Goal: Use online tool/utility: Use online tool/utility

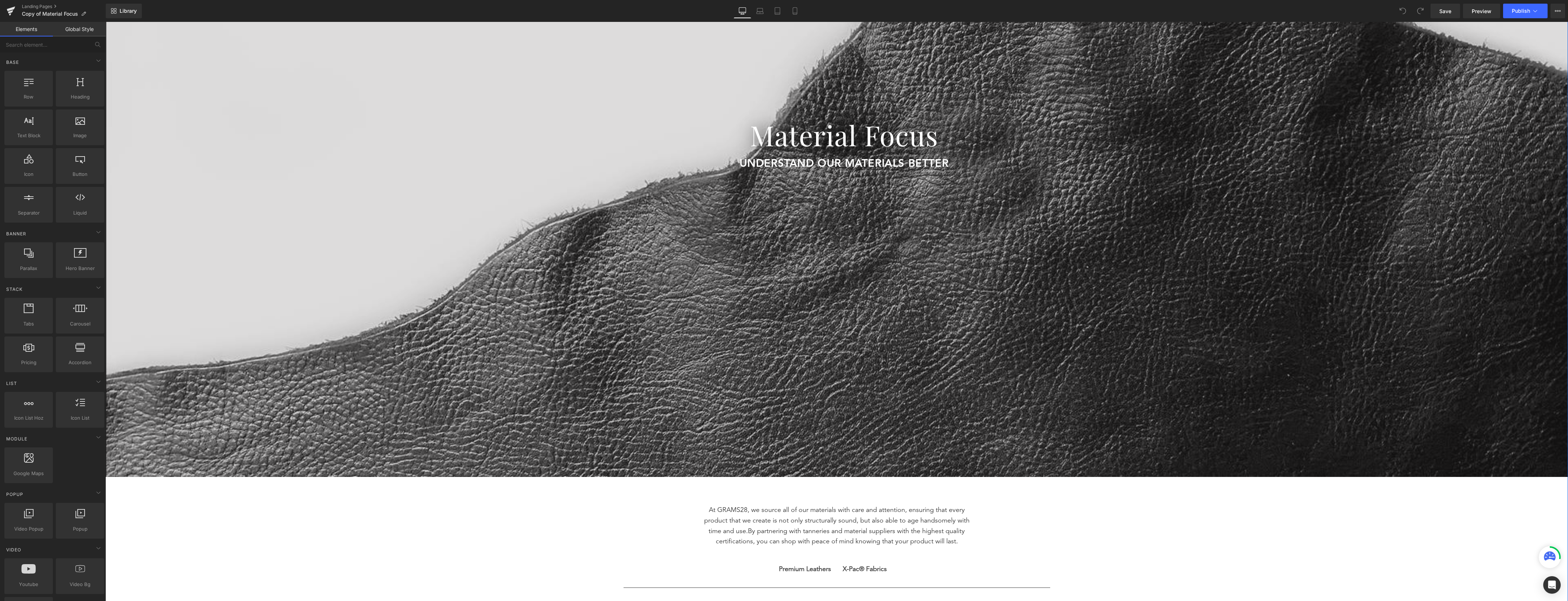
scroll to position [243, 0]
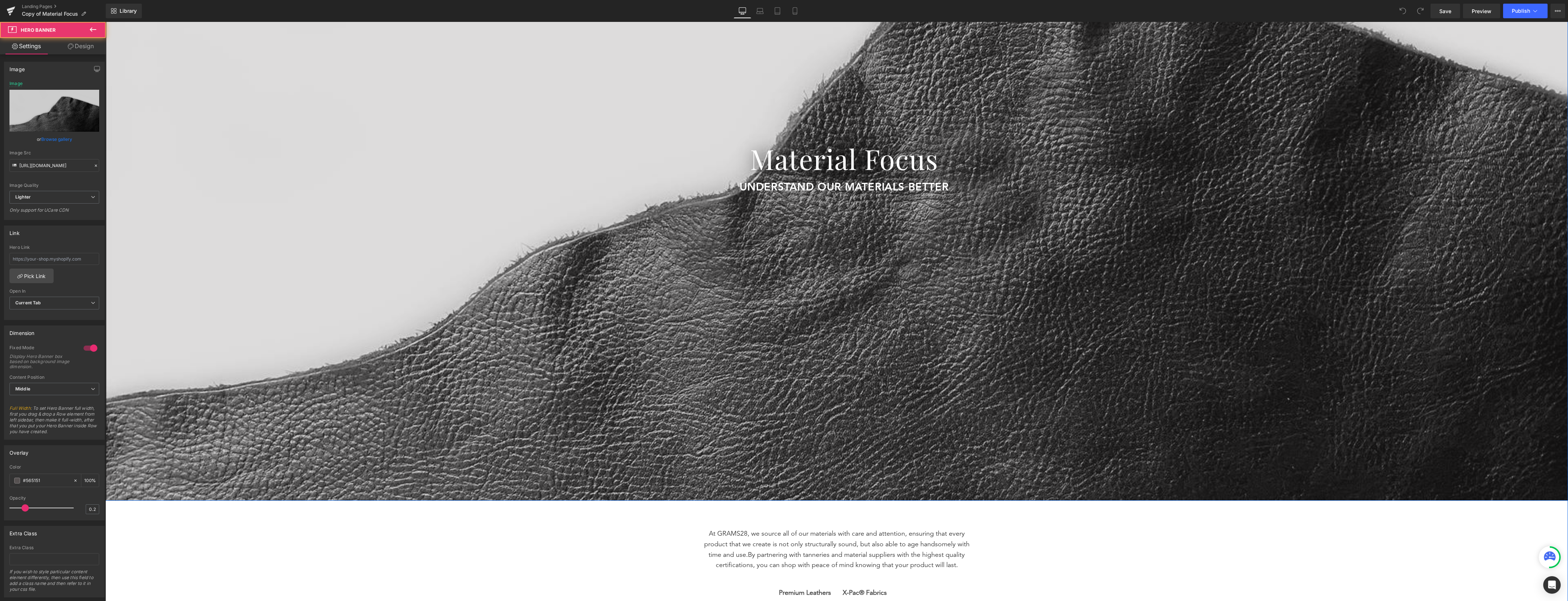
click at [876, 460] on div at bounding box center [836, 163] width 1463 height 675
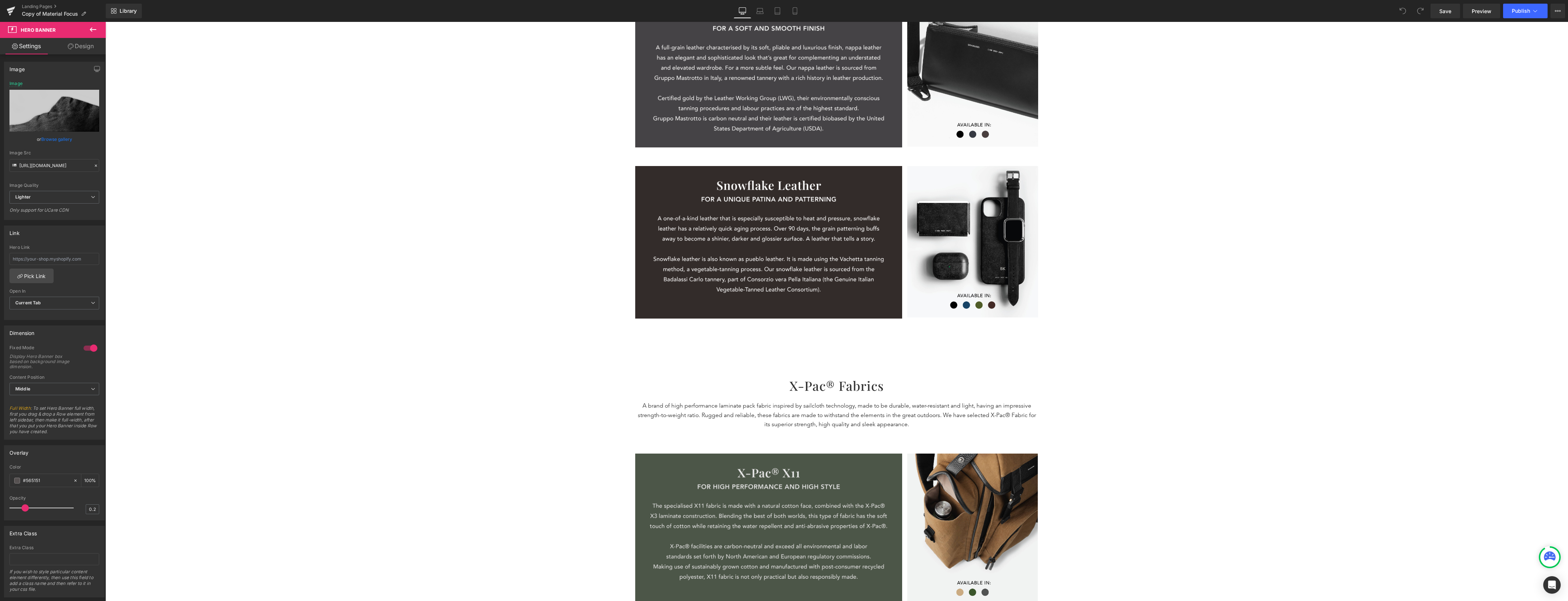
scroll to position [1382, 0]
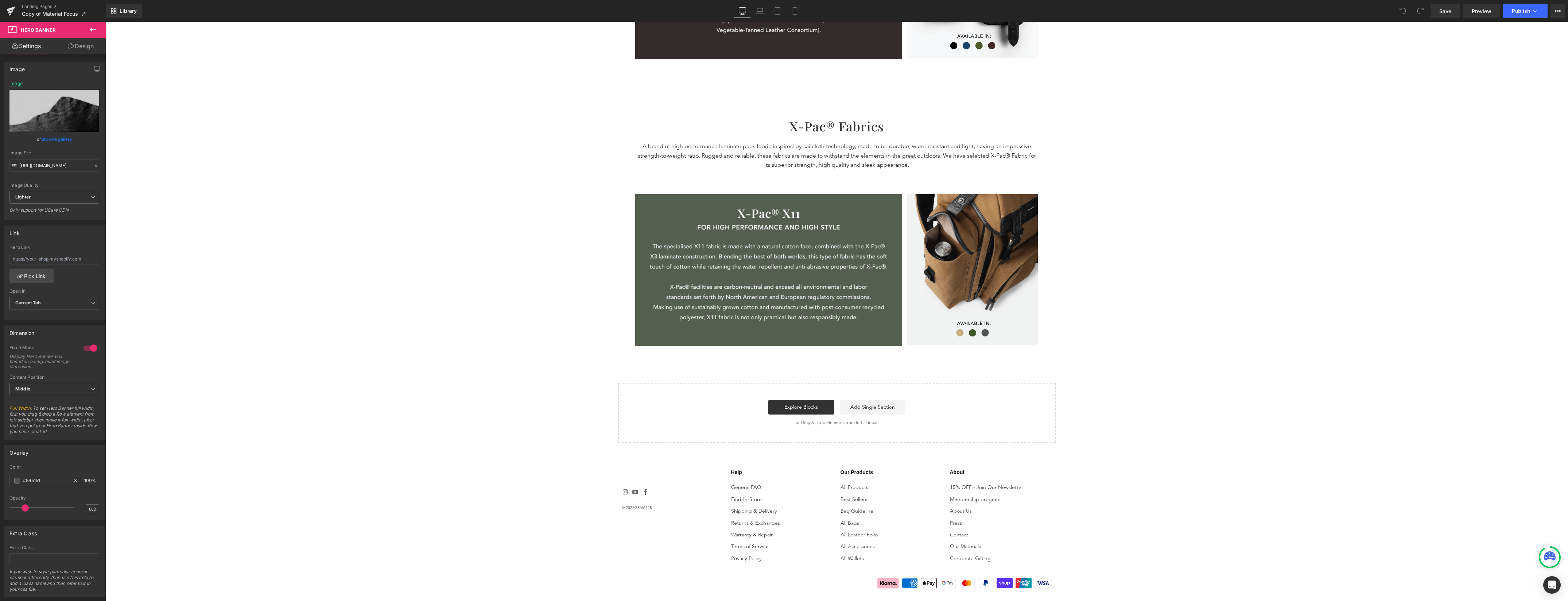
click at [92, 29] on icon at bounding box center [93, 29] width 9 height 9
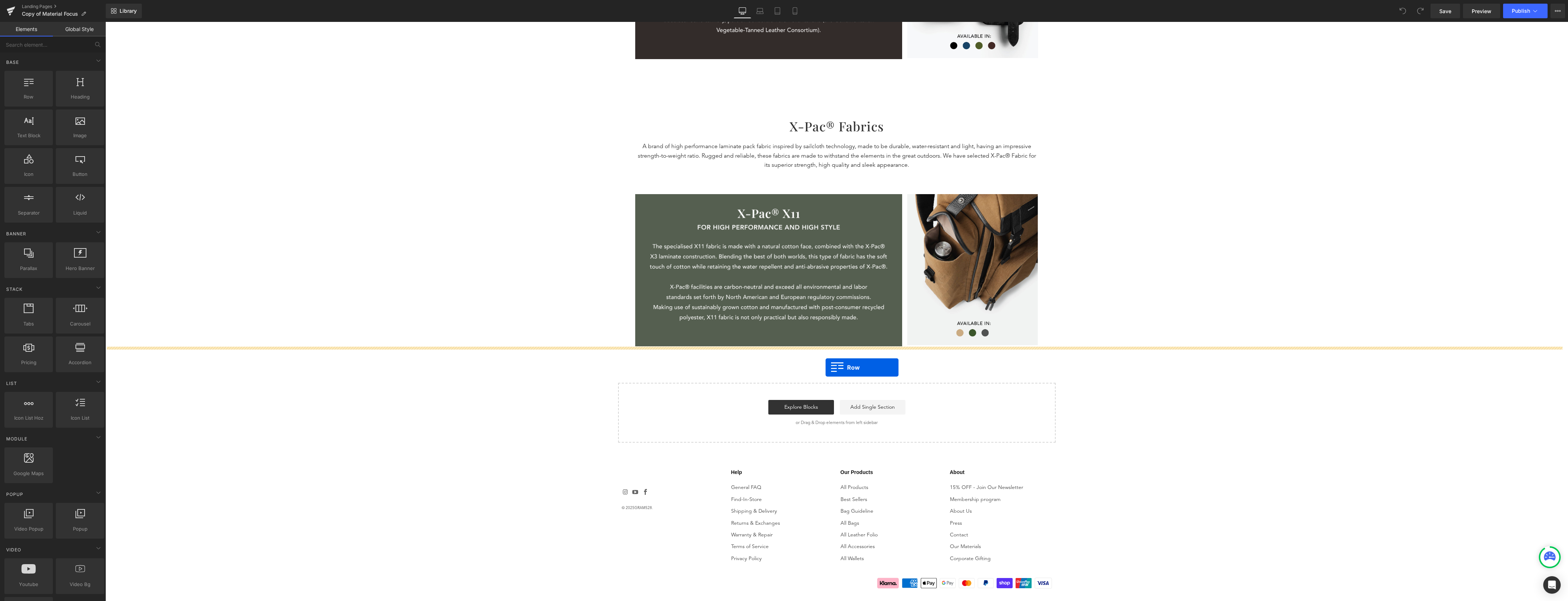
drag, startPoint x: 143, startPoint y: 119, endPoint x: 825, endPoint y: 364, distance: 724.7
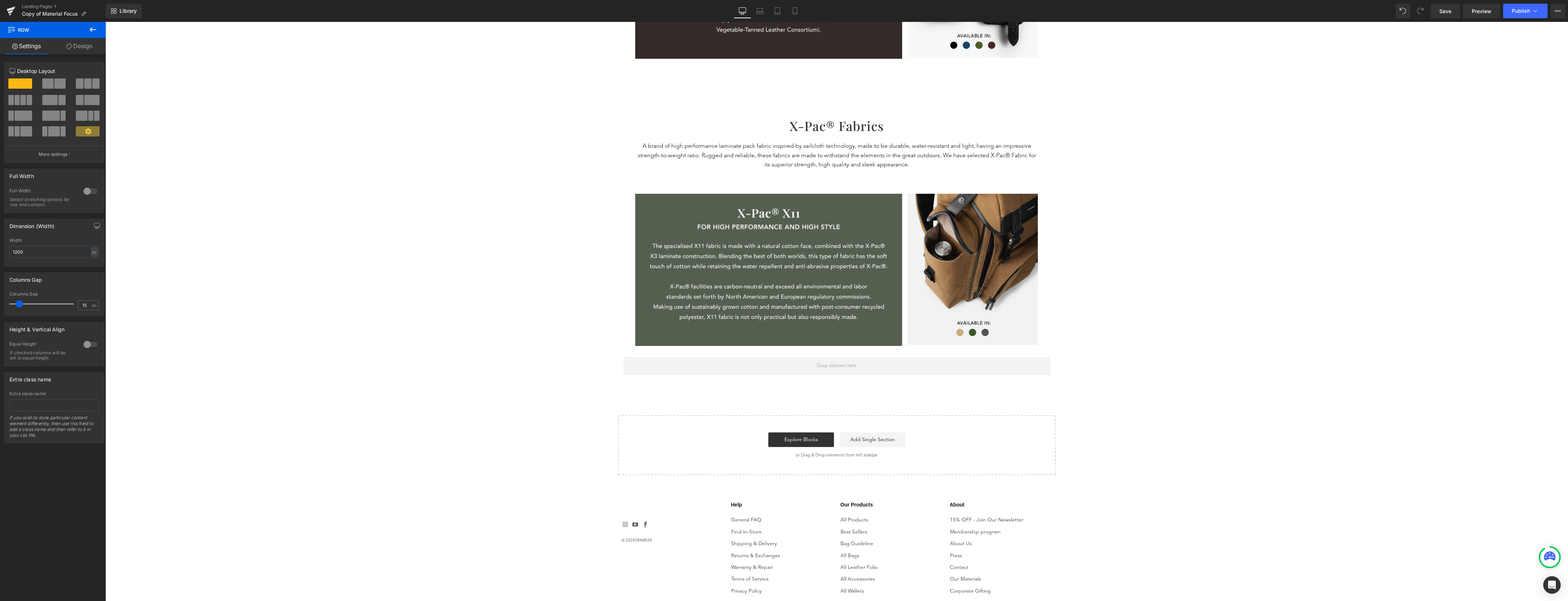
click at [97, 29] on button at bounding box center [93, 30] width 26 height 16
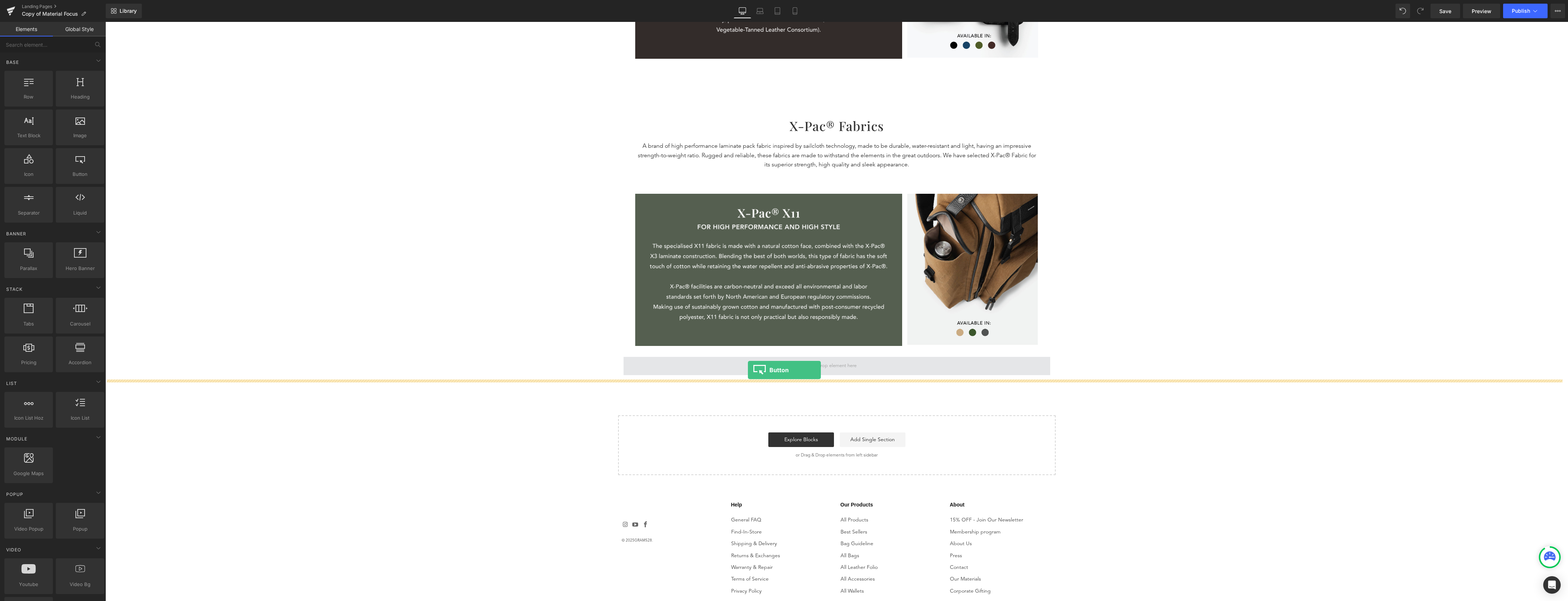
drag, startPoint x: 186, startPoint y: 202, endPoint x: 751, endPoint y: 368, distance: 588.9
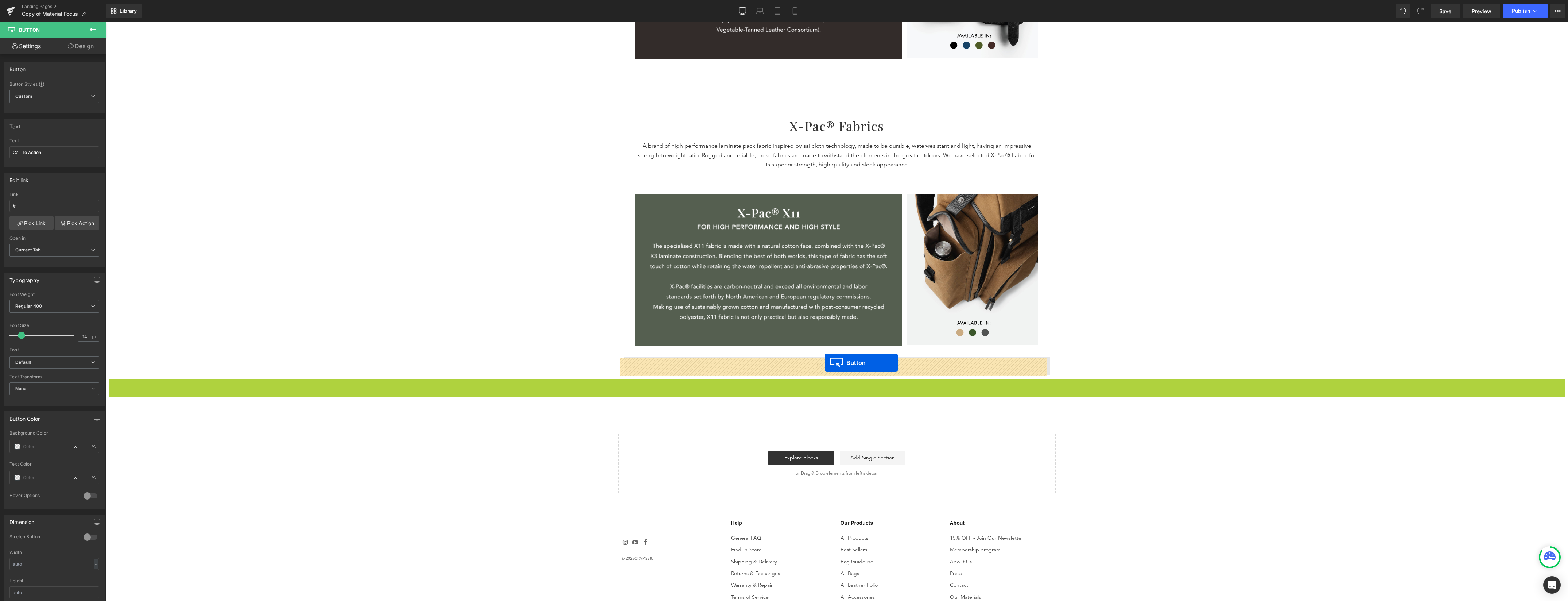
drag, startPoint x: 827, startPoint y: 381, endPoint x: 825, endPoint y: 362, distance: 19.1
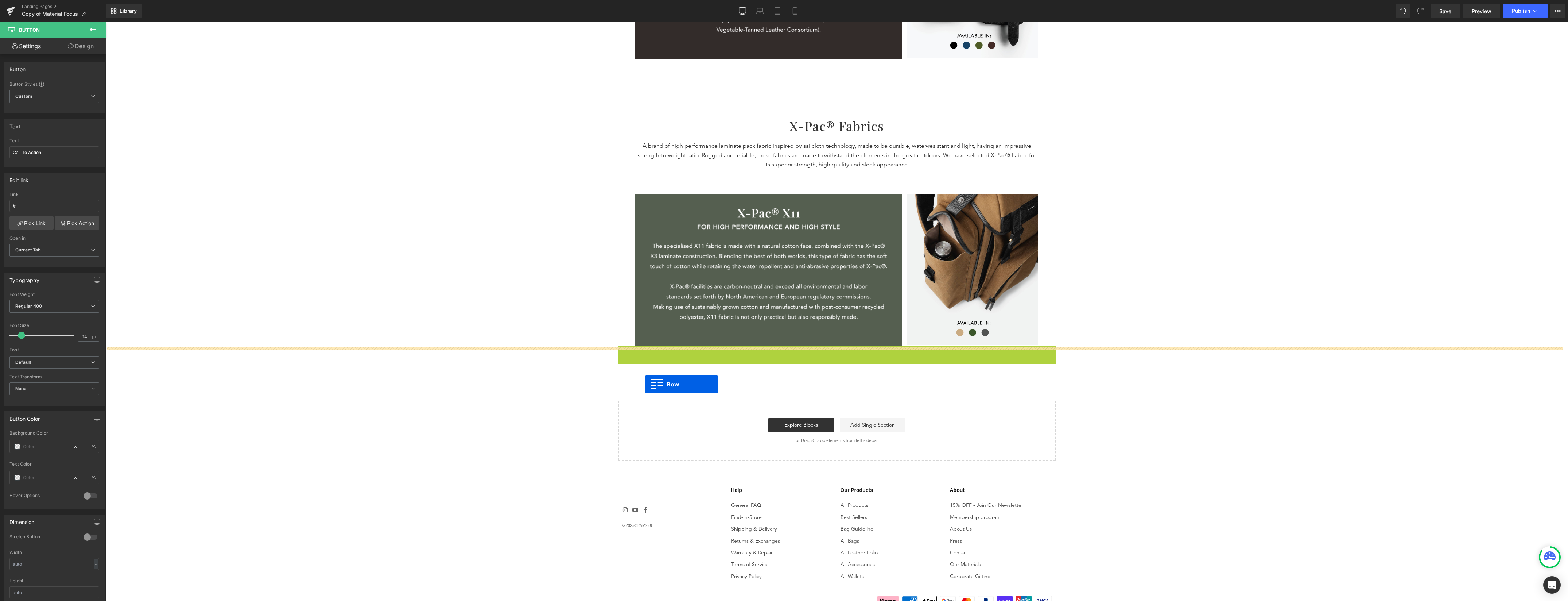
drag, startPoint x: 617, startPoint y: 355, endPoint x: 643, endPoint y: 368, distance: 29.1
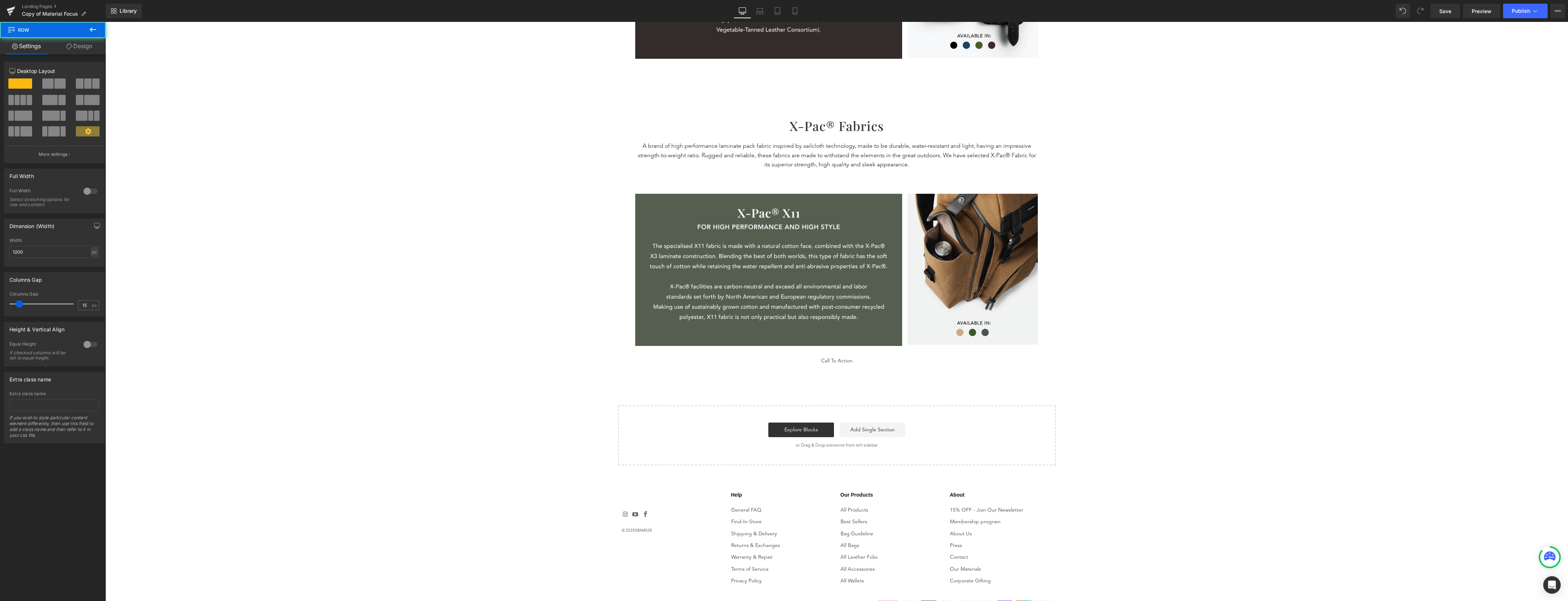
click at [844, 367] on div "Call To Action [GEOGRAPHIC_DATA]" at bounding box center [836, 357] width 438 height 23
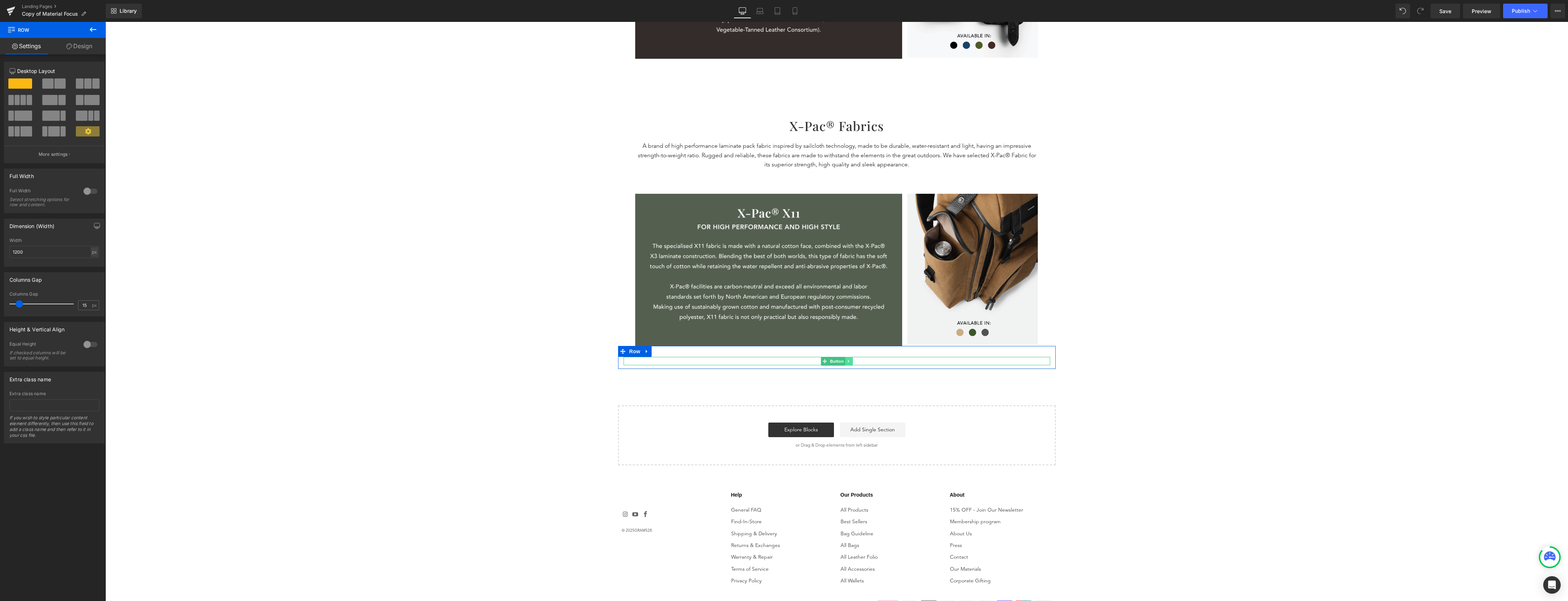
click at [845, 365] on link at bounding box center [849, 361] width 8 height 9
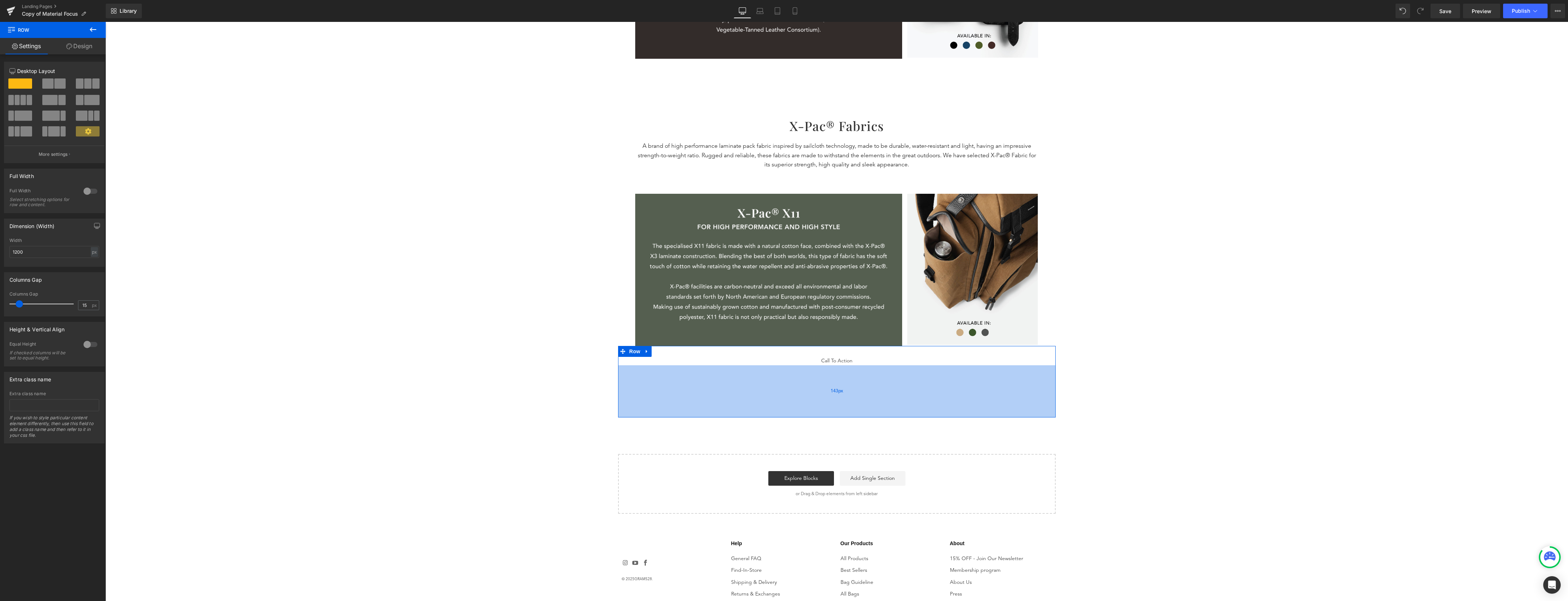
drag, startPoint x: 884, startPoint y: 366, endPoint x: 883, endPoint y: 415, distance: 49.0
click at [883, 415] on div "143px" at bounding box center [836, 392] width 438 height 52
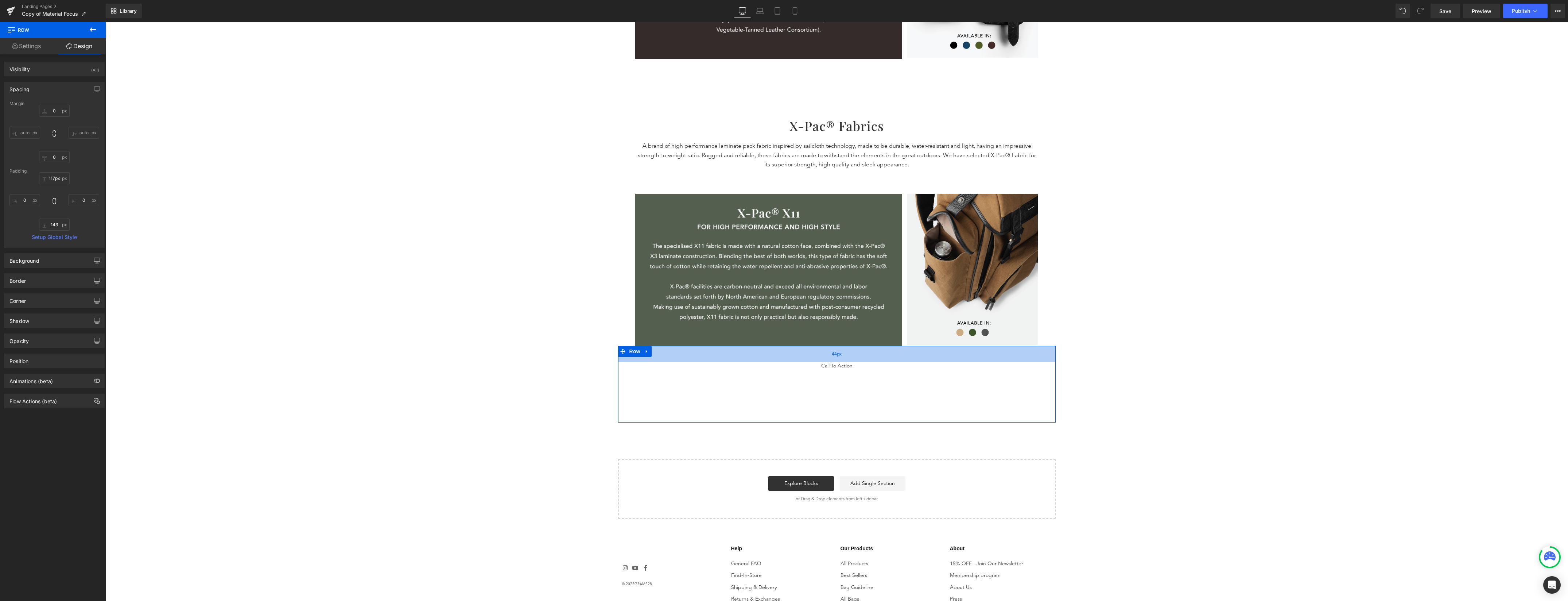
type input "118px"
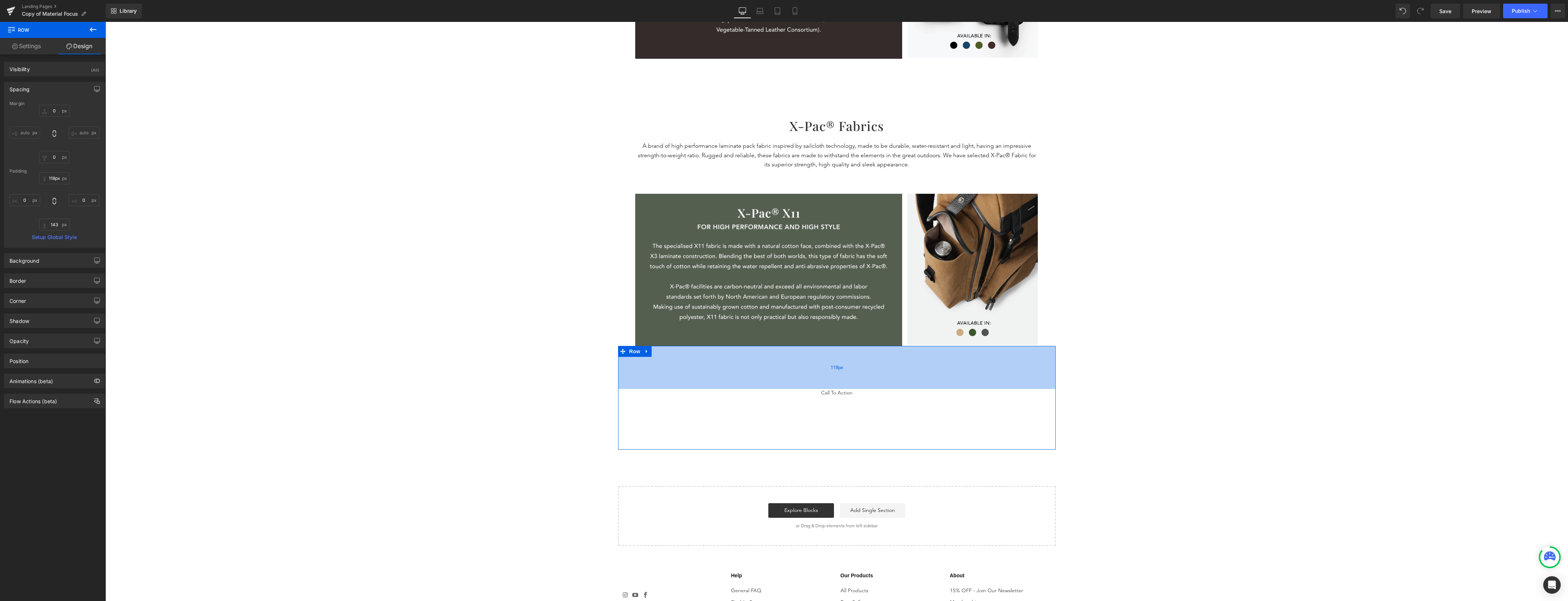
drag, startPoint x: 852, startPoint y: 350, endPoint x: 852, endPoint y: 382, distance: 32.0
click at [852, 382] on div "118px" at bounding box center [836, 367] width 438 height 43
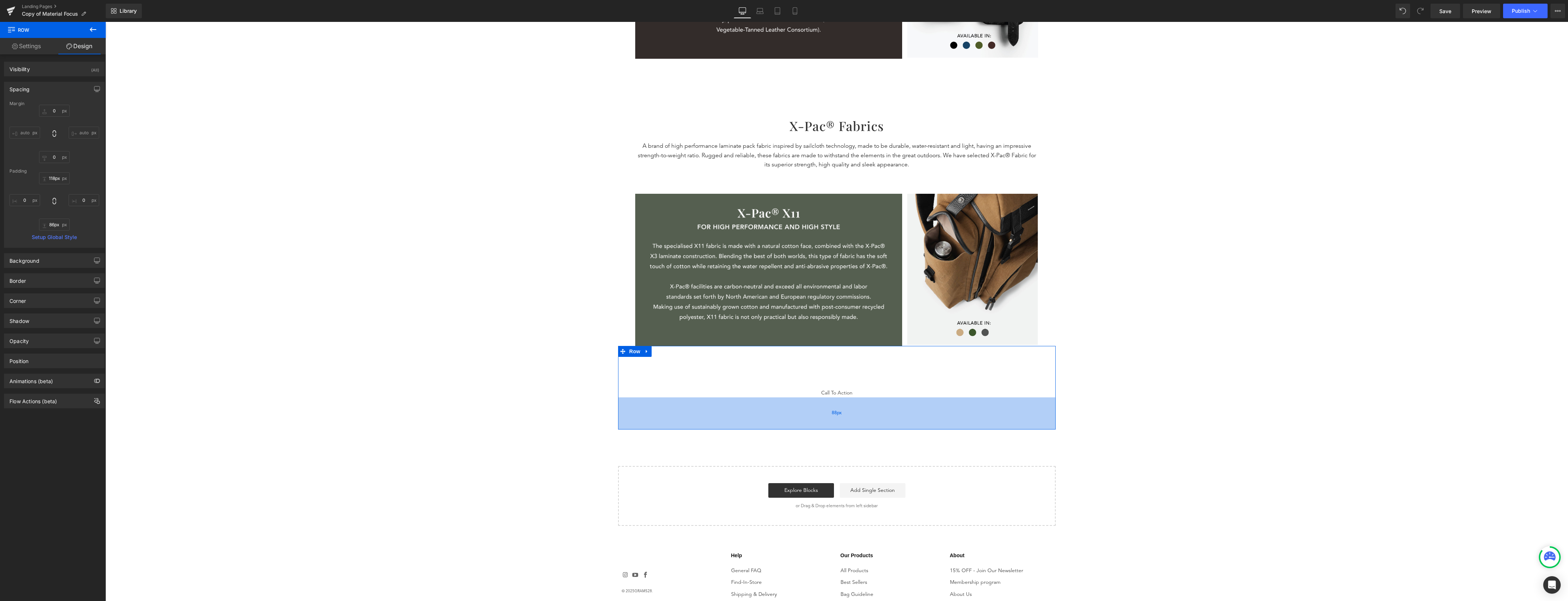
type input "85px"
drag, startPoint x: 897, startPoint y: 435, endPoint x: 897, endPoint y: 415, distance: 20.0
click at [897, 415] on div "88px" at bounding box center [836, 413] width 438 height 32
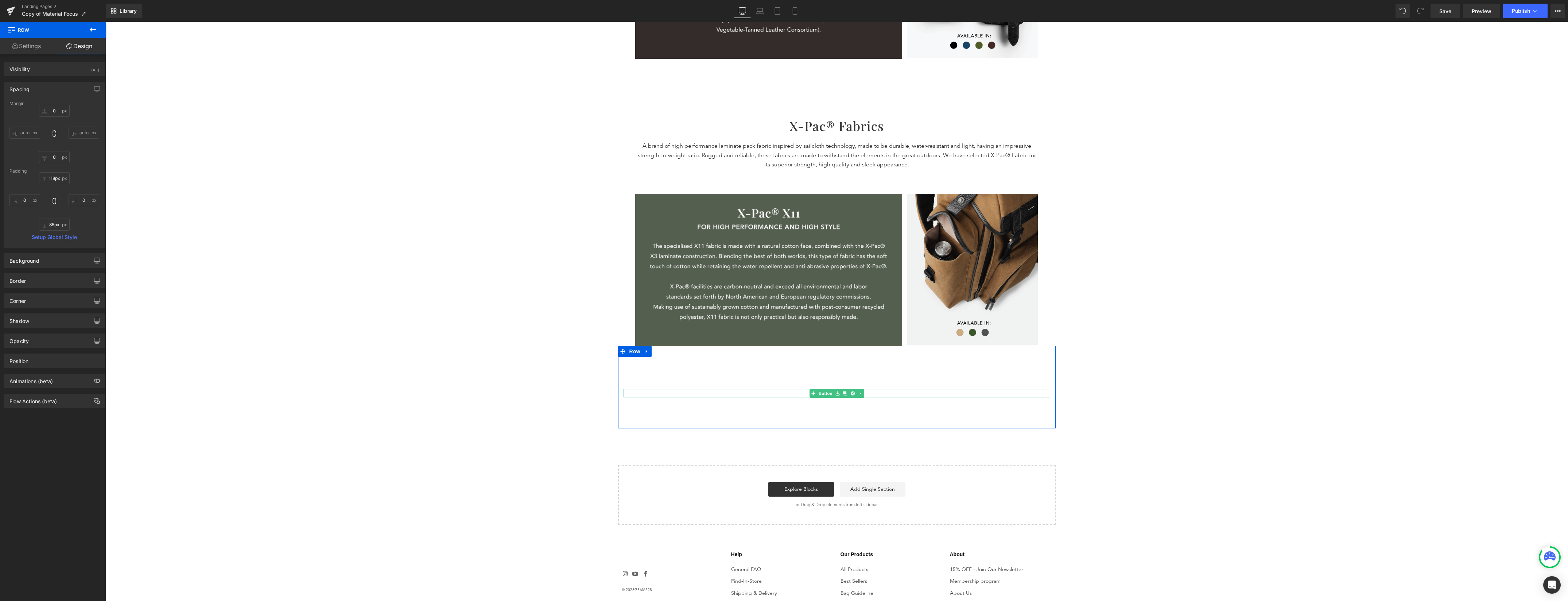
click at [794, 393] on div "Call To Action" at bounding box center [836, 393] width 427 height 8
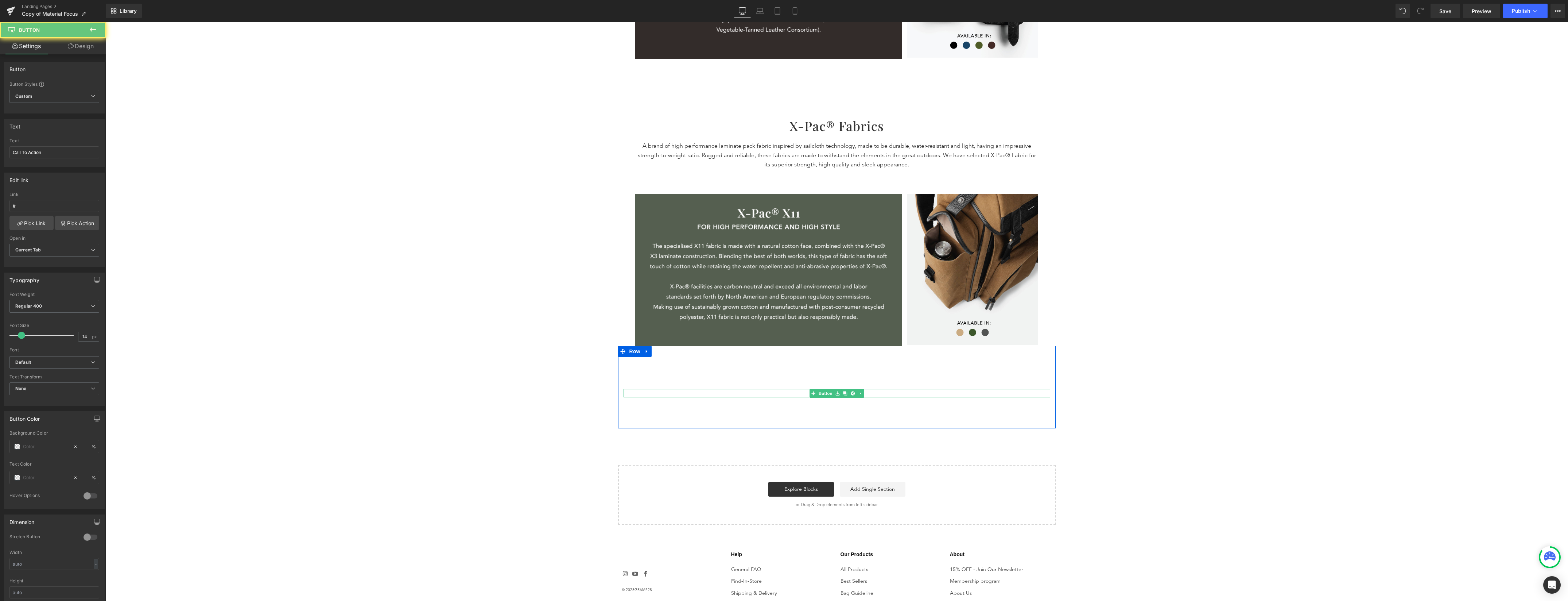
click at [794, 393] on div "Call To Action" at bounding box center [836, 393] width 427 height 8
click at [871, 395] on div "Call To Action" at bounding box center [836, 393] width 427 height 8
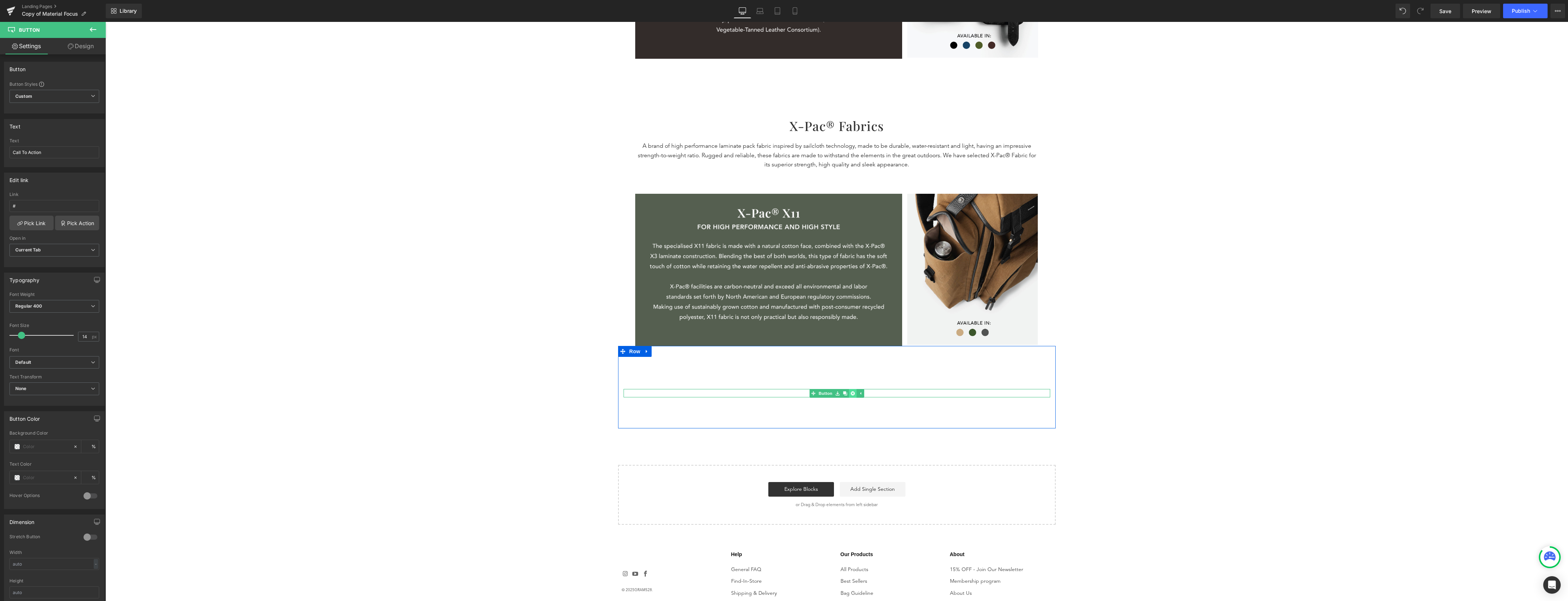
click at [850, 392] on icon at bounding box center [852, 393] width 4 height 4
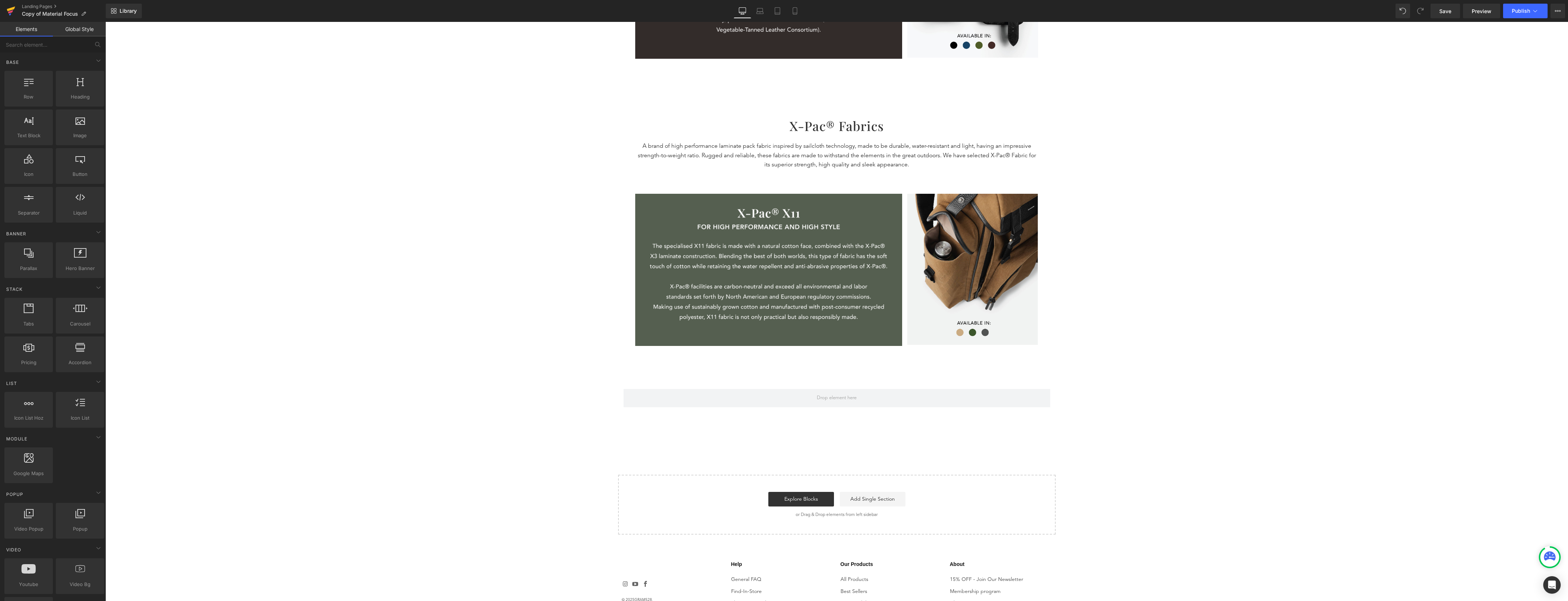
click at [13, 13] on icon at bounding box center [11, 11] width 9 height 18
